Goal: Task Accomplishment & Management: Complete application form

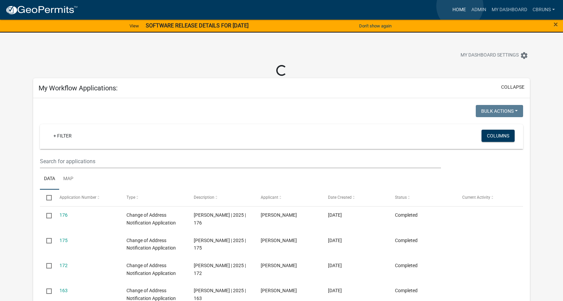
click at [460, 6] on link "Home" at bounding box center [459, 9] width 19 height 13
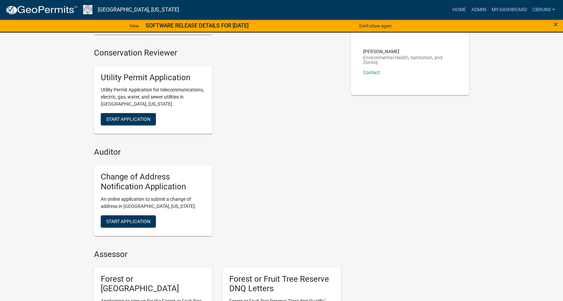
scroll to position [169, 0]
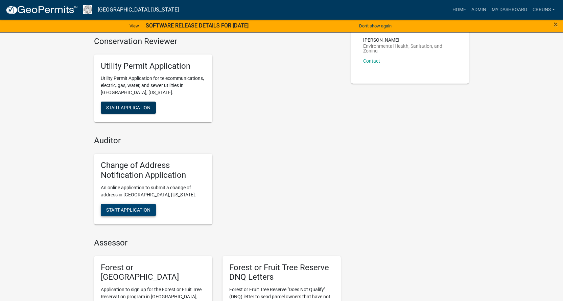
click at [139, 207] on span "Start Application" at bounding box center [128, 209] width 44 height 5
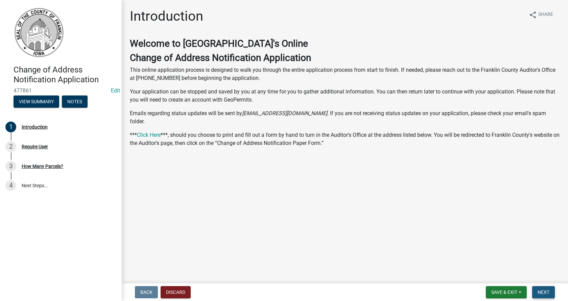
click at [543, 289] on button "Next" at bounding box center [544, 292] width 23 height 12
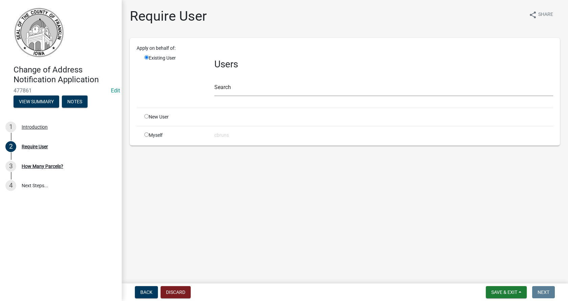
click at [146, 134] on input "radio" at bounding box center [146, 134] width 4 height 4
radio input "true"
radio input "false"
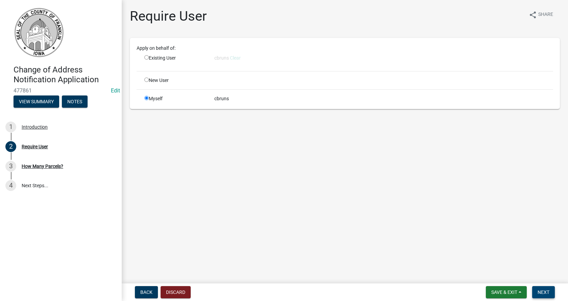
click at [542, 291] on span "Next" at bounding box center [544, 291] width 12 height 5
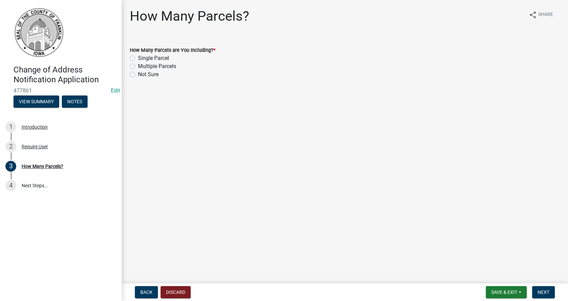
click at [138, 58] on label "Single Parcel" at bounding box center [153, 58] width 31 height 8
click at [138, 58] on input "Single Parcel" at bounding box center [140, 56] width 4 height 4
radio input "true"
click at [542, 290] on span "Next" at bounding box center [544, 291] width 12 height 5
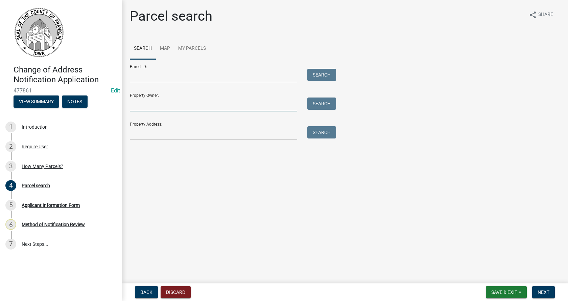
click at [141, 106] on input "Property Owner:" at bounding box center [213, 104] width 167 height 14
type input "j n show llc"
click at [324, 102] on button "Search" at bounding box center [322, 103] width 29 height 12
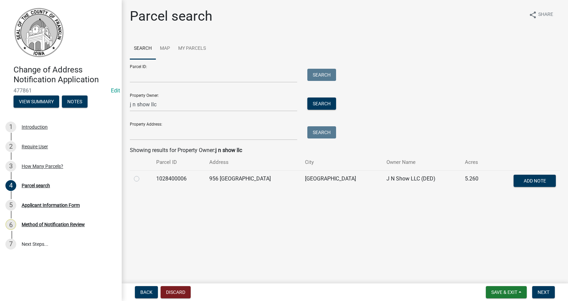
click at [142, 175] on label at bounding box center [142, 175] width 0 height 0
click at [142, 178] on input "radio" at bounding box center [144, 177] width 4 height 4
radio input "true"
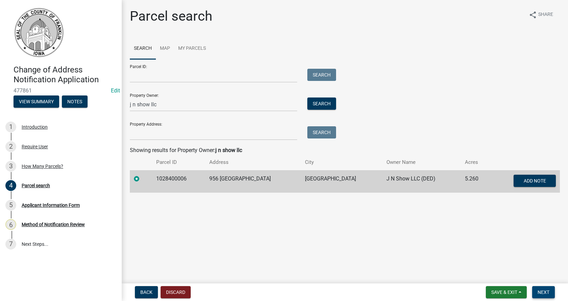
click at [543, 293] on span "Next" at bounding box center [544, 291] width 12 height 5
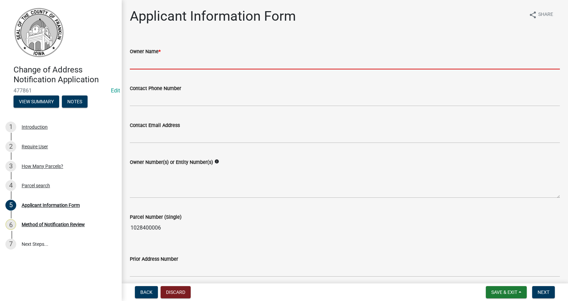
click at [162, 64] on input "Owner Name *" at bounding box center [345, 62] width 430 height 14
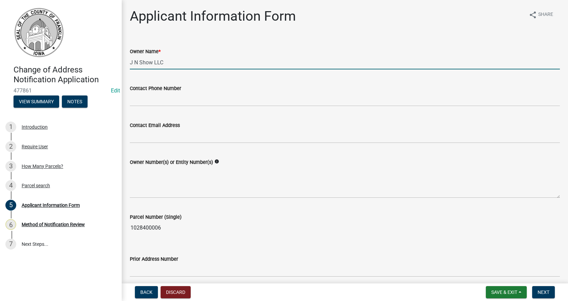
type input "J N Show LLC"
click at [148, 191] on textarea "Owner Number(s) or Entity Number(s)" at bounding box center [345, 182] width 430 height 32
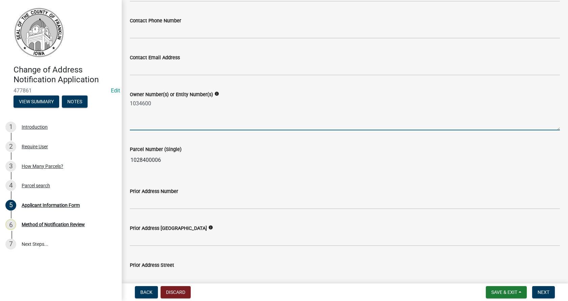
scroll to position [101, 0]
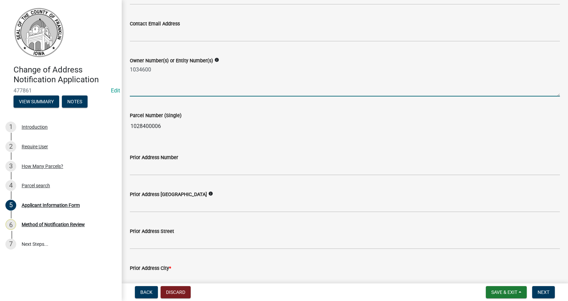
type textarea "1034600"
click at [141, 169] on input "Prior Address Number" at bounding box center [345, 168] width 430 height 14
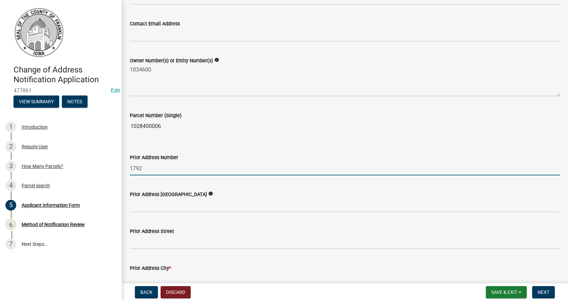
type input "1792"
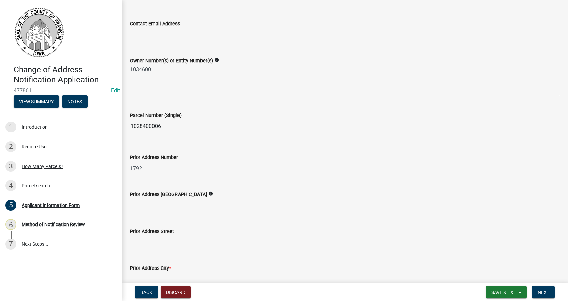
click at [140, 204] on input "Prior Address [GEOGRAPHIC_DATA]" at bounding box center [345, 205] width 430 height 14
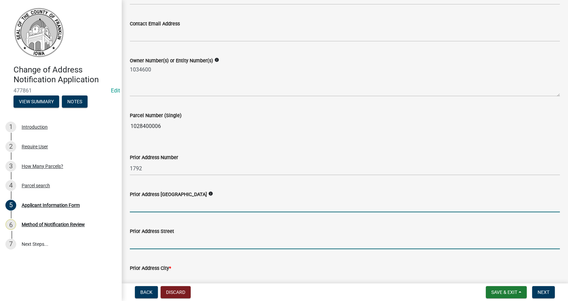
click at [137, 242] on input "Prior Address Street" at bounding box center [345, 242] width 430 height 14
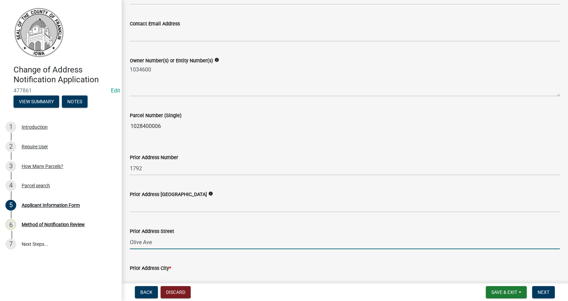
type input "Olive Ave"
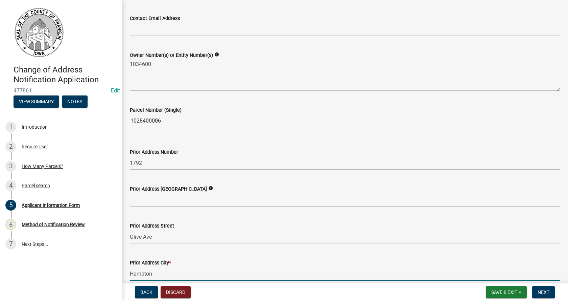
type input "Hampton"
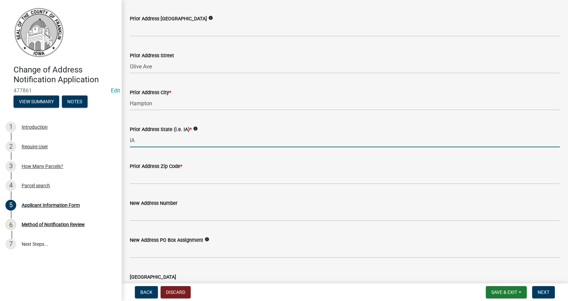
type input "IA"
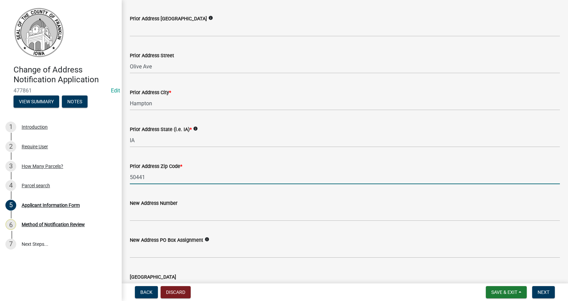
type input "50441"
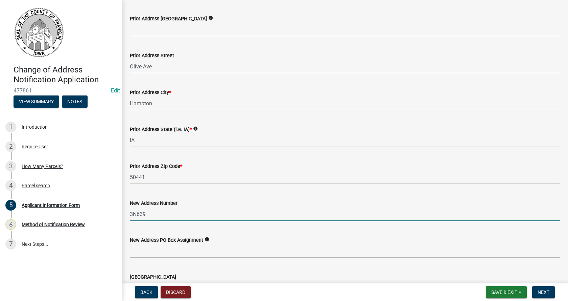
type input "3N639"
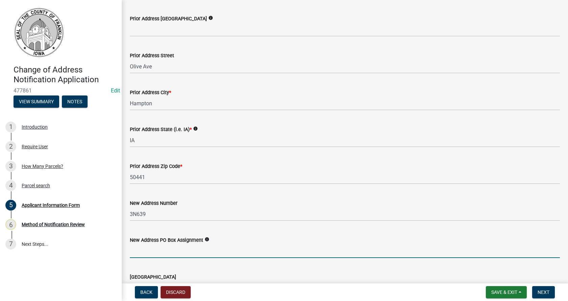
scroll to position [425, 0]
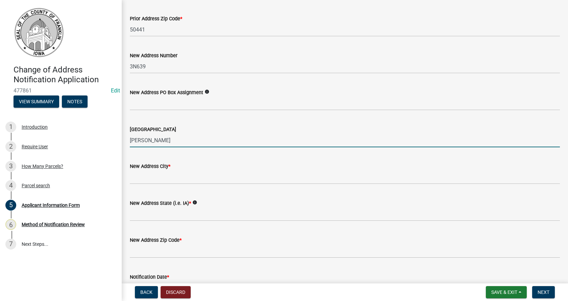
type input "[PERSON_NAME]"
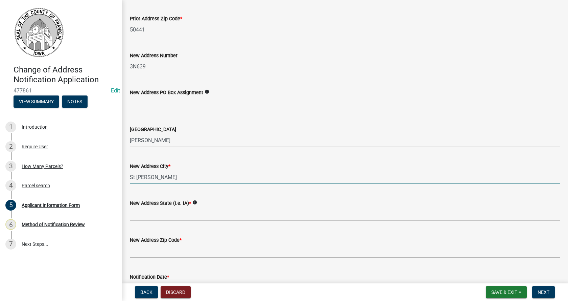
type input "St [PERSON_NAME]"
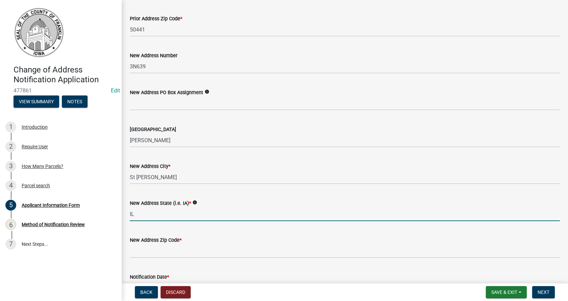
type input "IL"
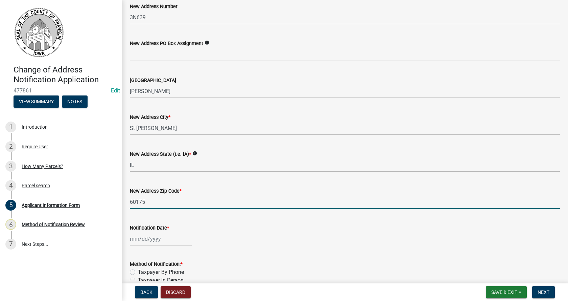
scroll to position [507, 0]
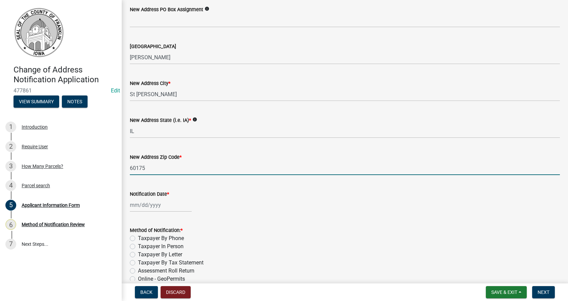
type input "60175"
click at [136, 204] on div at bounding box center [161, 205] width 62 height 14
select select "9"
select select "2025"
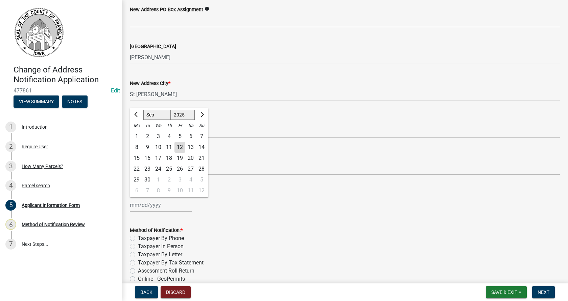
click at [179, 145] on div "12" at bounding box center [180, 147] width 11 height 11
type input "[DATE]"
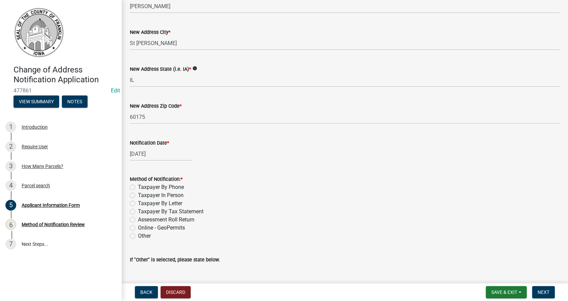
scroll to position [575, 0]
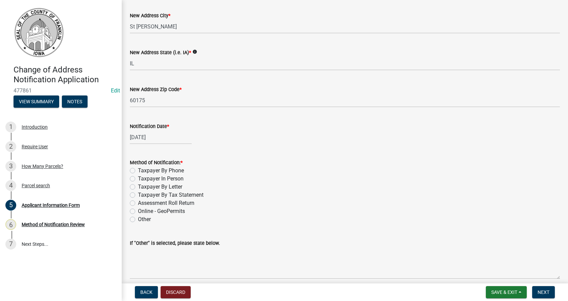
click at [138, 194] on label "Taxpayer By Tax Statement" at bounding box center [171, 195] width 66 height 8
click at [138, 194] on input "Taxpayer By Tax Statement" at bounding box center [140, 193] width 4 height 4
radio input "true"
click at [544, 290] on span "Next" at bounding box center [544, 291] width 12 height 5
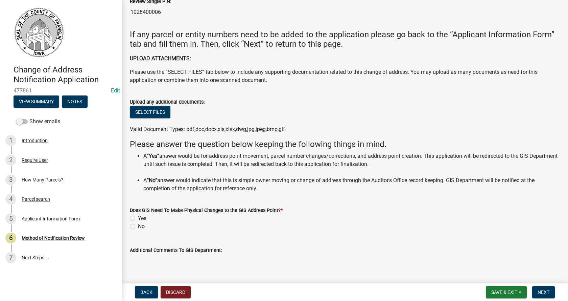
scroll to position [234, 0]
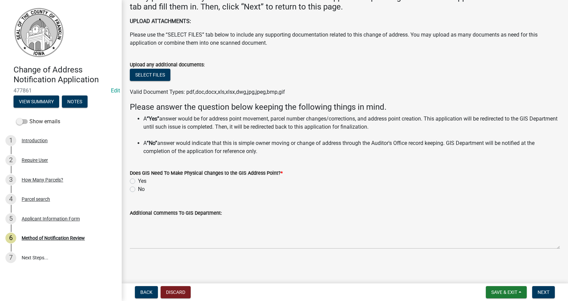
click at [138, 189] on label "No" at bounding box center [141, 189] width 7 height 8
click at [138, 189] on input "No" at bounding box center [140, 187] width 4 height 4
radio input "true"
click at [547, 293] on span "Next" at bounding box center [544, 291] width 12 height 5
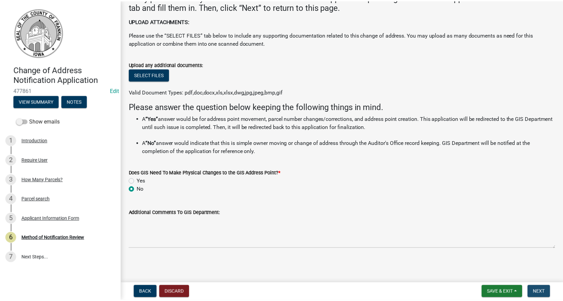
scroll to position [0, 0]
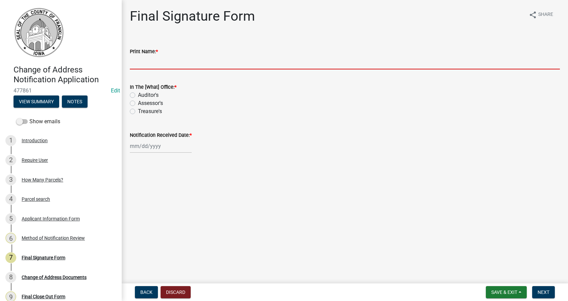
click at [163, 60] on input "Print Name: *" at bounding box center [345, 62] width 430 height 14
click at [159, 61] on input "Print Name: *" at bounding box center [345, 62] width 430 height 14
type input "Treasurer Office"
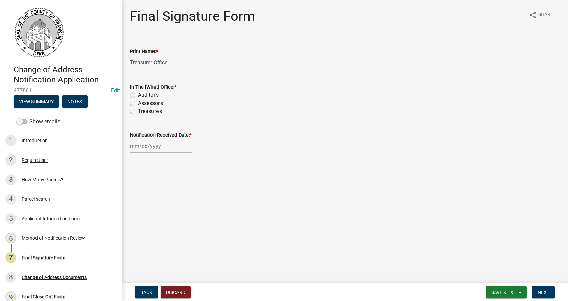
click at [138, 111] on label "Treasure's" at bounding box center [150, 111] width 24 height 8
click at [138, 111] on input "Treasure's" at bounding box center [140, 109] width 4 height 4
radio input "true"
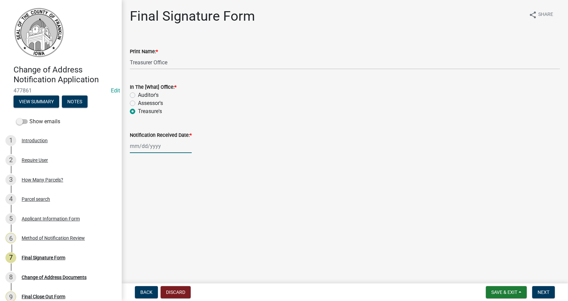
click at [144, 148] on div at bounding box center [161, 146] width 62 height 14
select select "9"
select select "2025"
click at [181, 191] on div "12" at bounding box center [180, 192] width 11 height 11
type input "[DATE]"
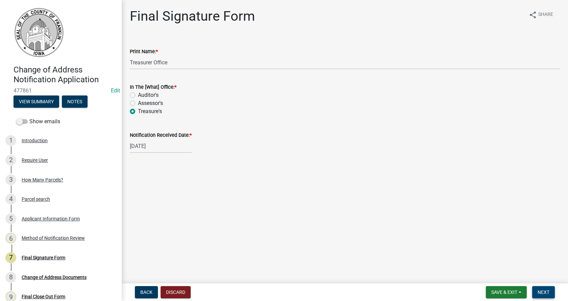
click at [542, 291] on span "Next" at bounding box center [544, 291] width 12 height 5
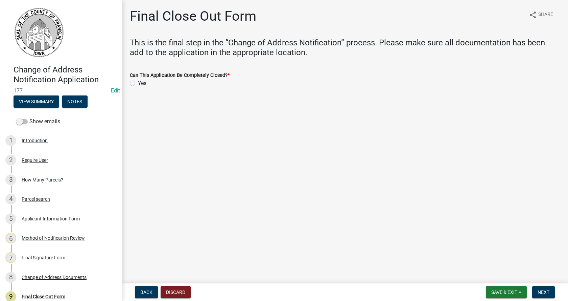
click at [138, 84] on label "Yes" at bounding box center [142, 83] width 8 height 8
click at [138, 84] on input "Yes" at bounding box center [140, 81] width 4 height 4
radio input "true"
click at [546, 291] on span "Next" at bounding box center [544, 291] width 12 height 5
